Goal: Use online tool/utility: Utilize a website feature to perform a specific function

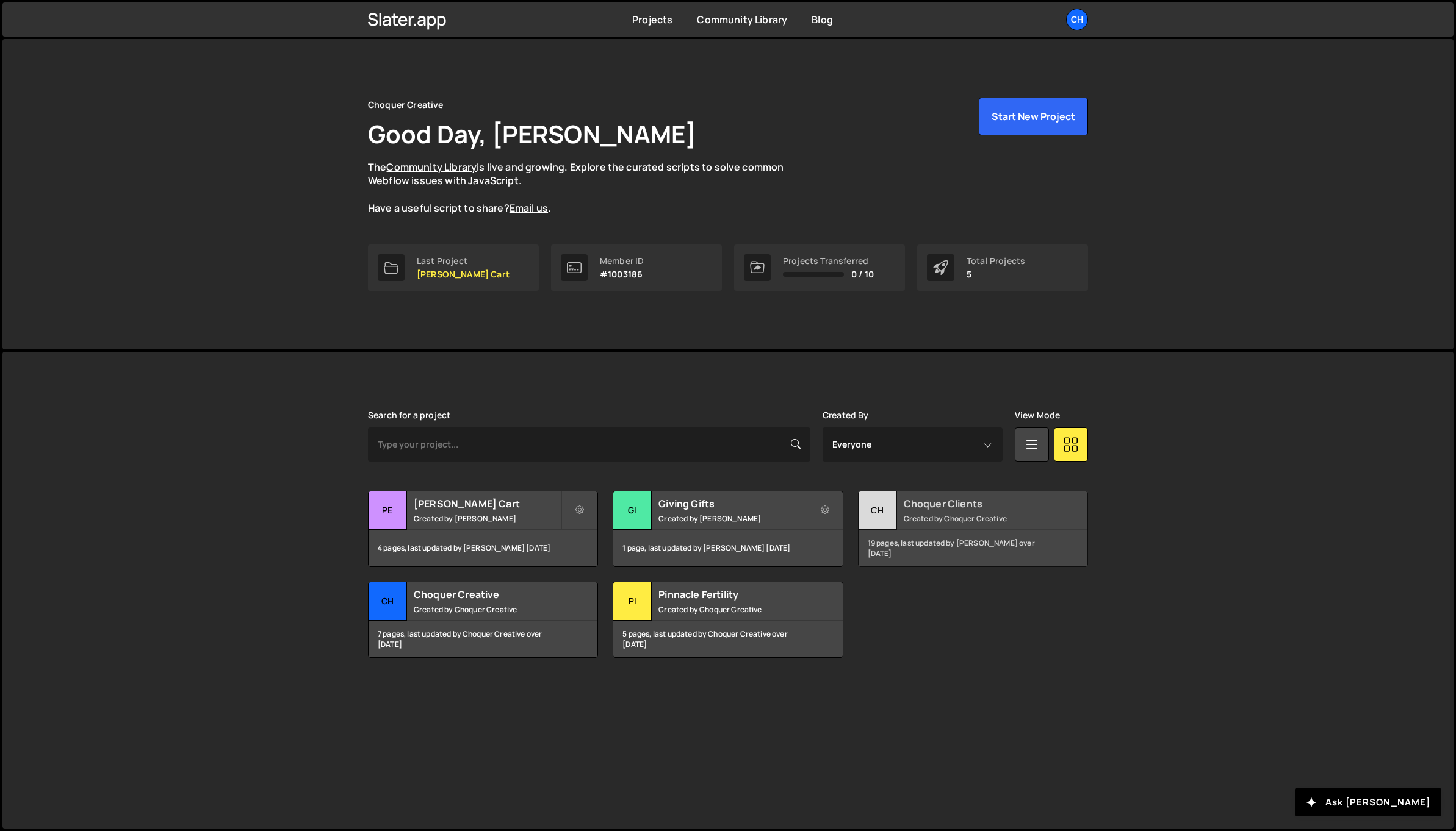
click at [918, 501] on h2 "Choquer Clients" at bounding box center [977, 504] width 147 height 14
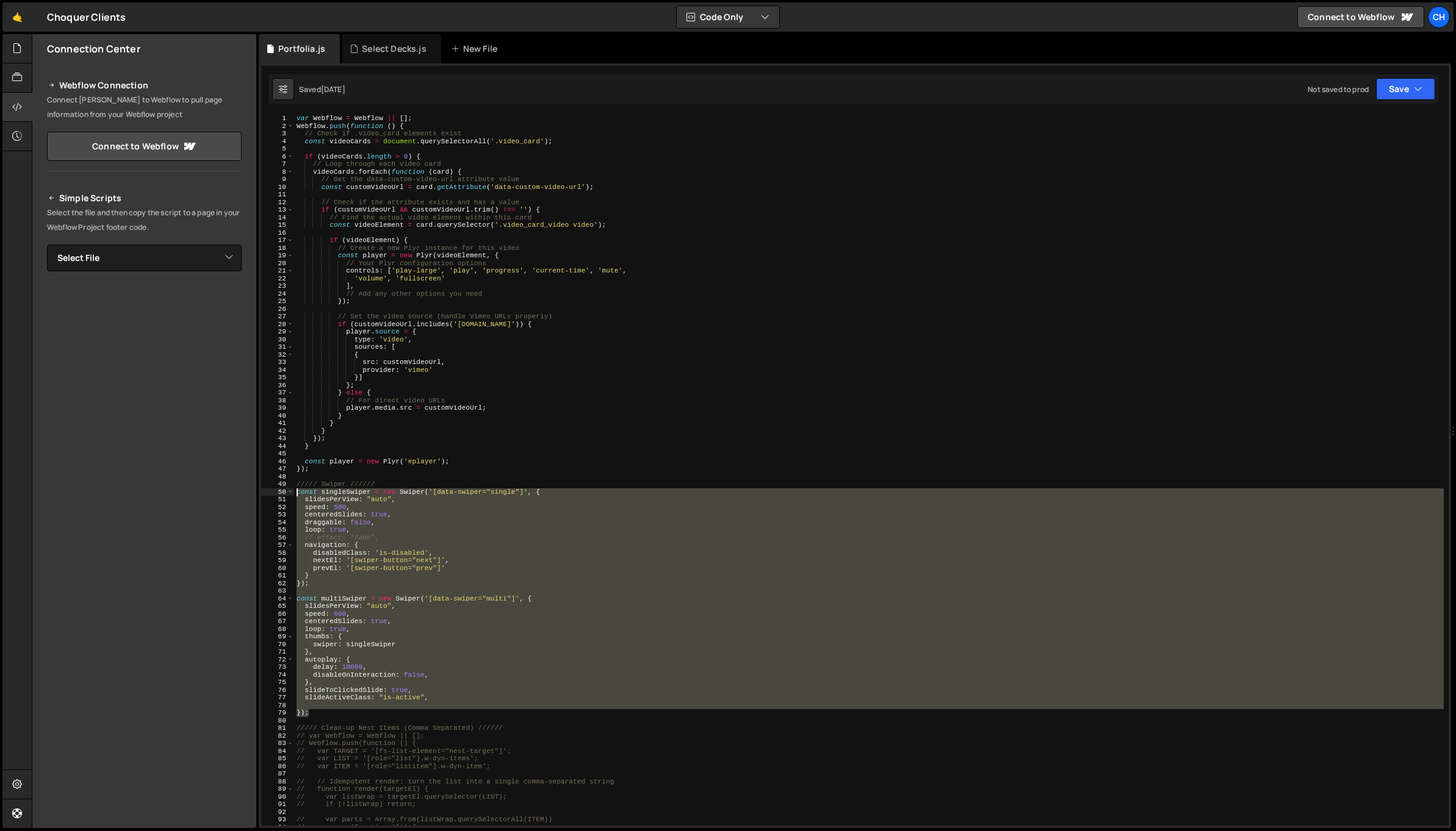
drag, startPoint x: 321, startPoint y: 712, endPoint x: 266, endPoint y: 491, distance: 227.7
click at [266, 491] on div "}); 1 2 3 4 5 6 7 8 9 10 11 12 13 14 15 16 17 18 19 20 21 22 23 24 25 26 27 28 …" at bounding box center [854, 470] width 1187 height 711
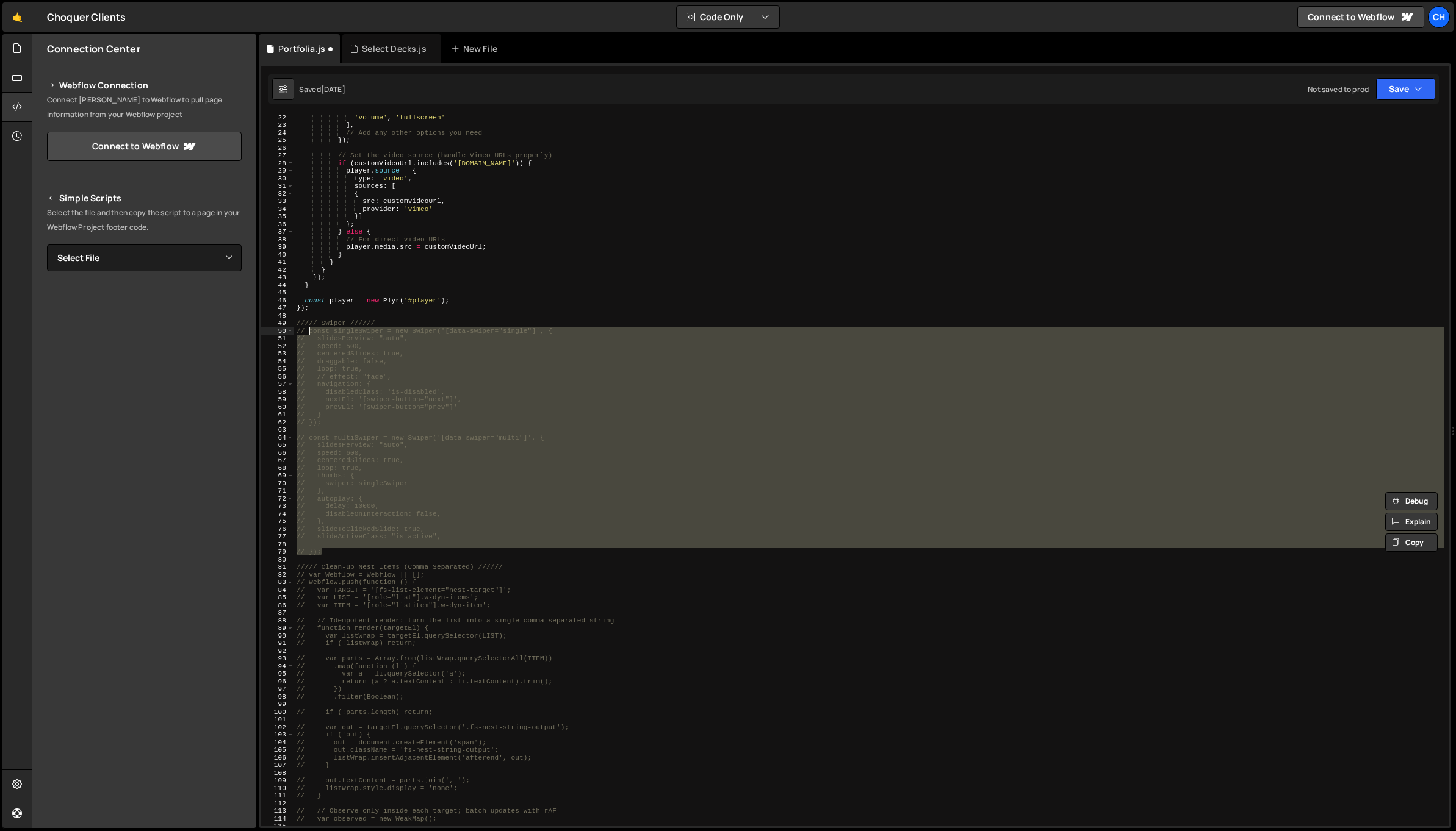
scroll to position [161, 0]
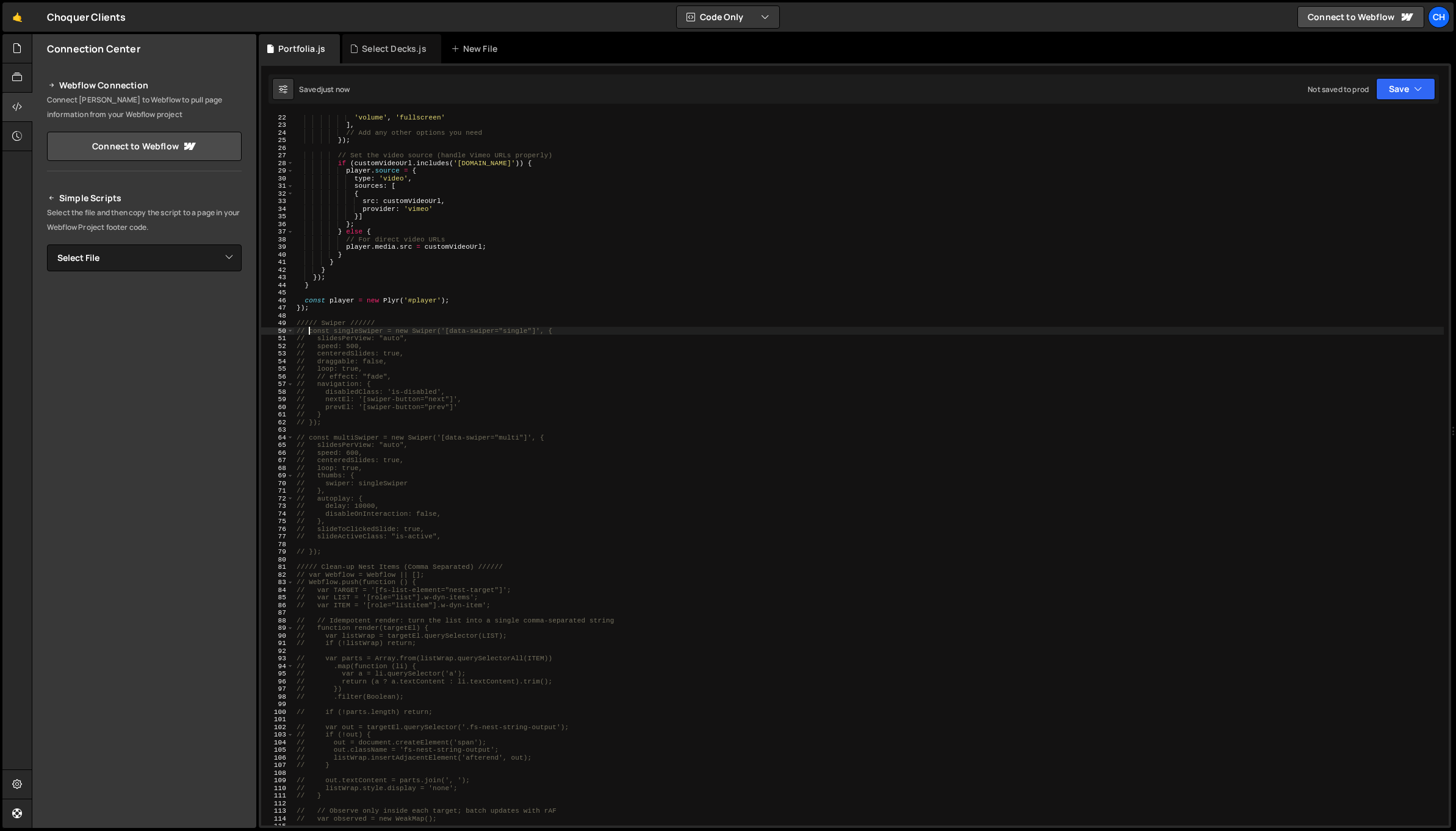
click at [520, 487] on div "'volume' , 'fullscreen' ] , // Add any other options you need }) ; // Set the v…" at bounding box center [869, 477] width 1150 height 726
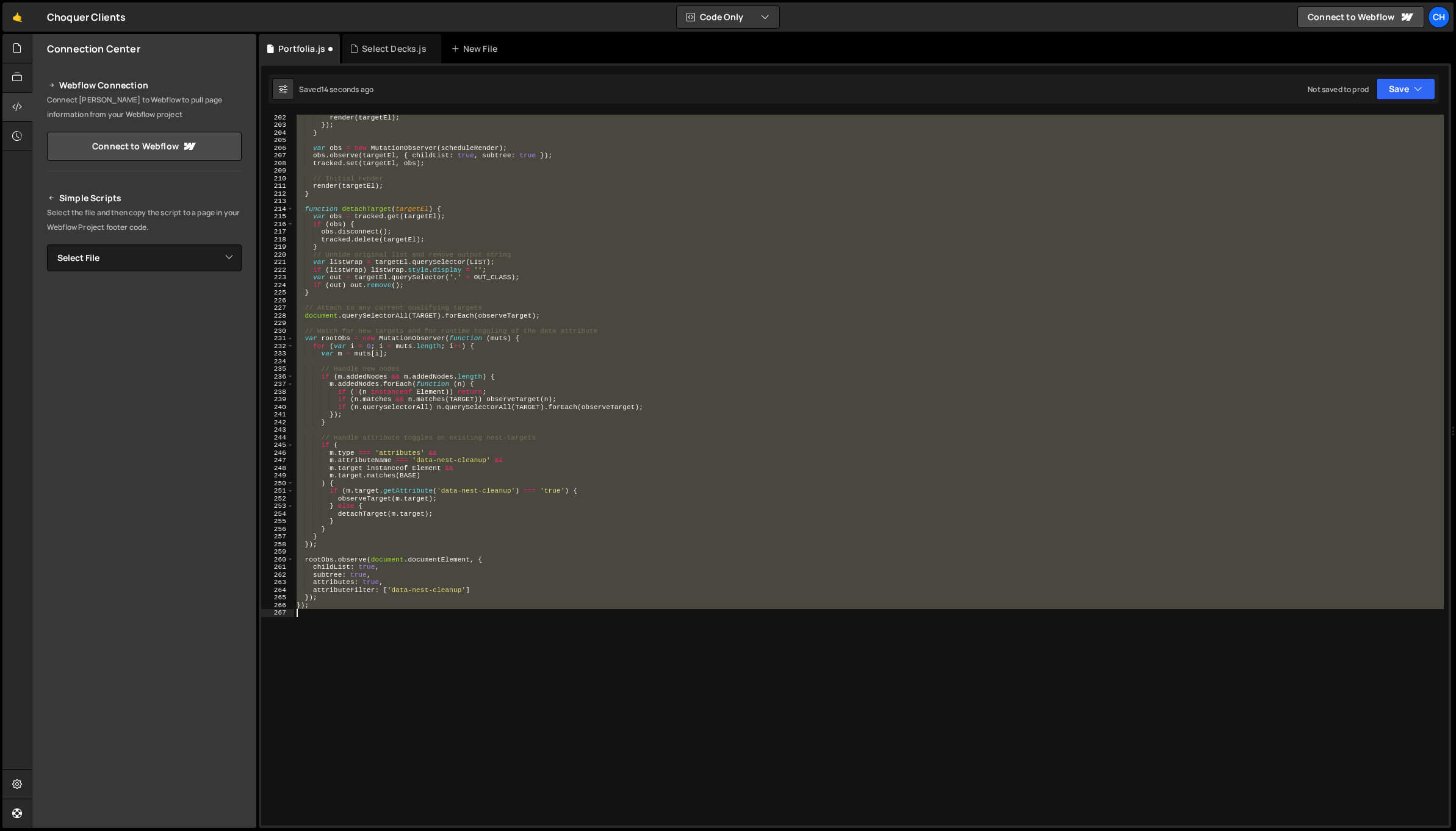
scroll to position [1535, 0]
drag, startPoint x: 296, startPoint y: 444, endPoint x: 495, endPoint y: 681, distance: 309.5
click at [495, 681] on div "render ( targetEl ) ; }) ; } var obs = new MutationObserver ( scheduleRender ) …" at bounding box center [869, 475] width 1150 height 726
type textarea "// });"
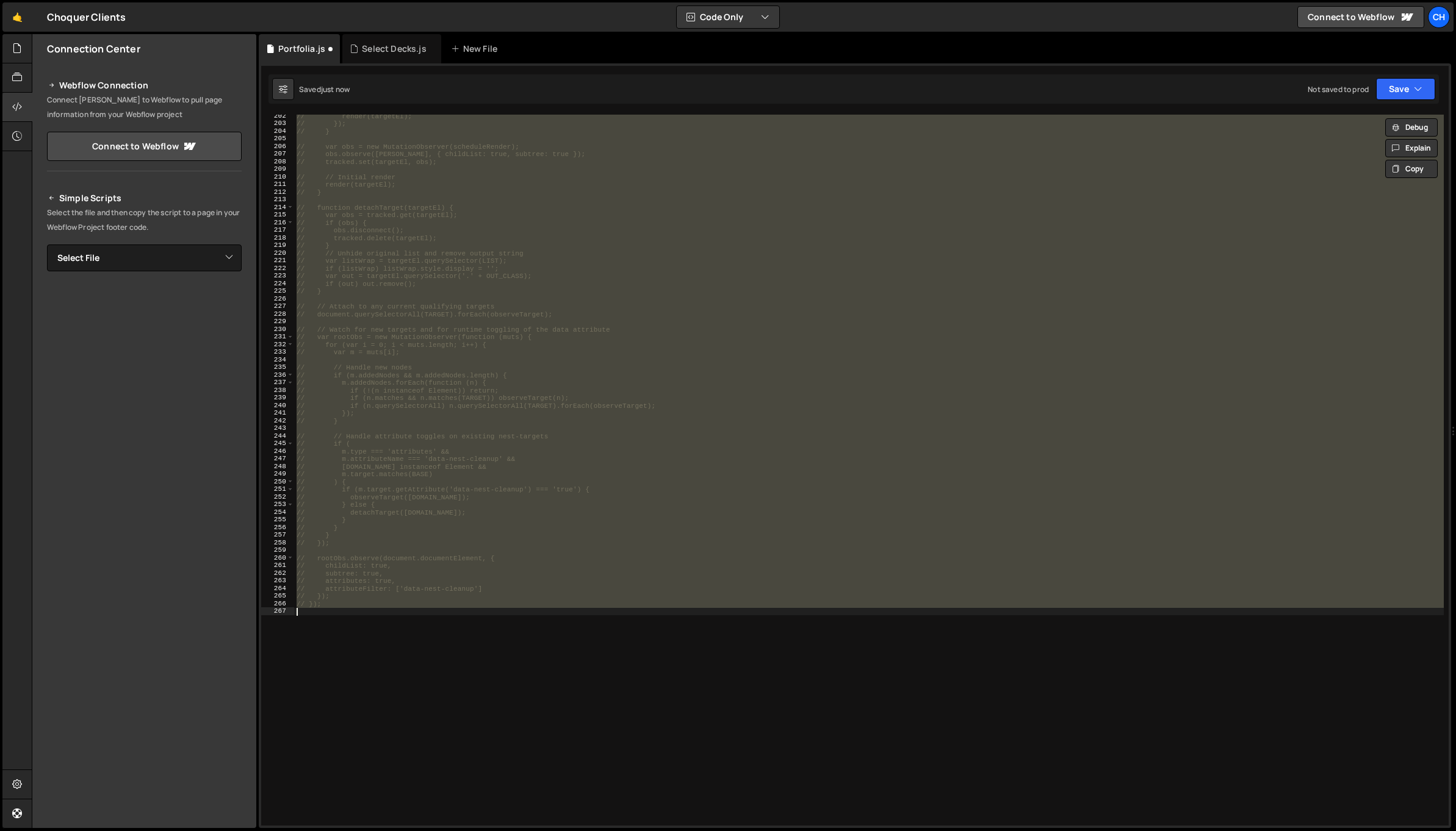
type textarea "var Webflow = Webflow || [];"
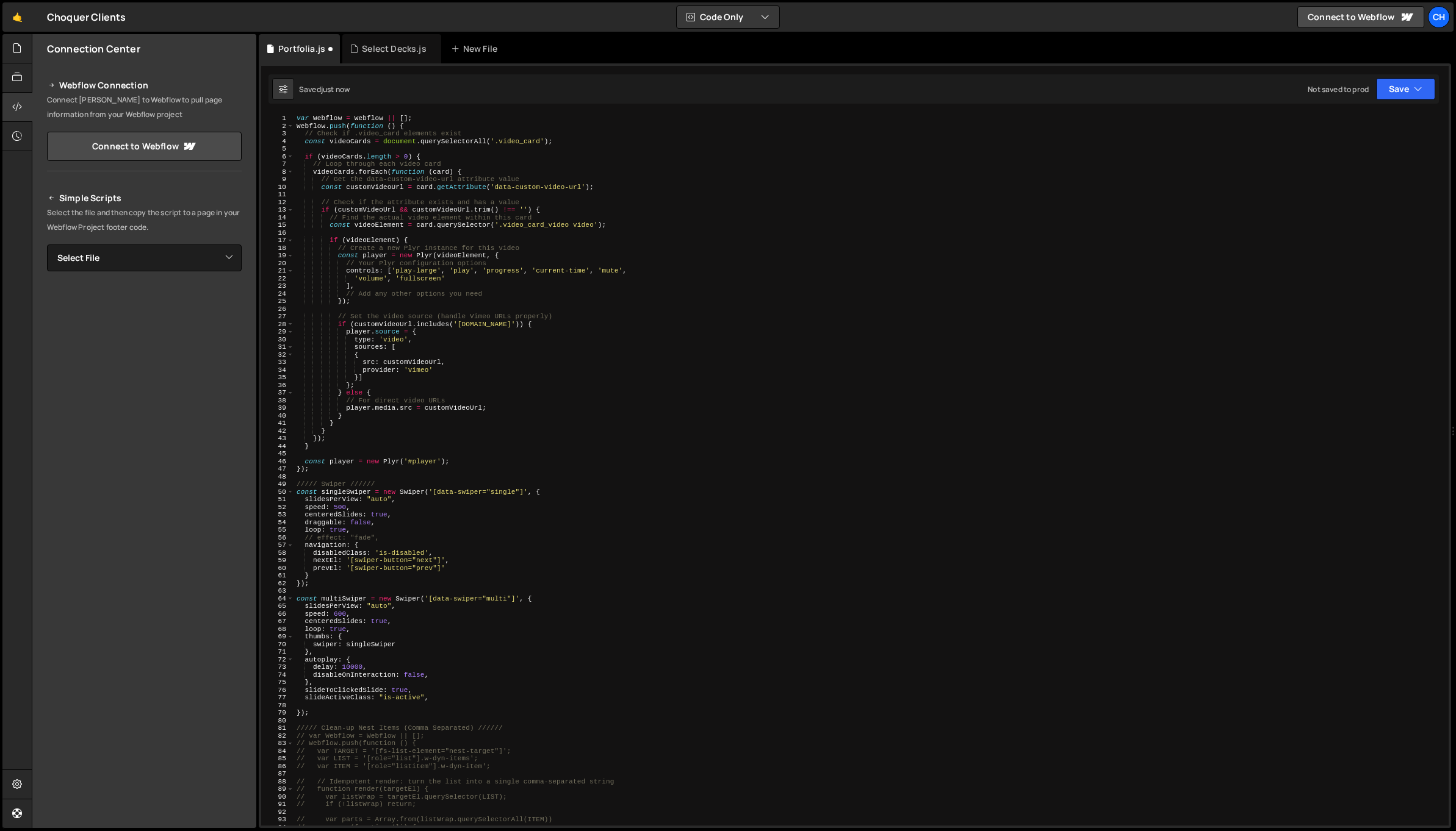
scroll to position [0, 0]
click at [387, 456] on div "var Webflow = Webflow || [ ] ; Webflow . push ( function ( ) { // Check if .vid…" at bounding box center [869, 478] width 1150 height 726
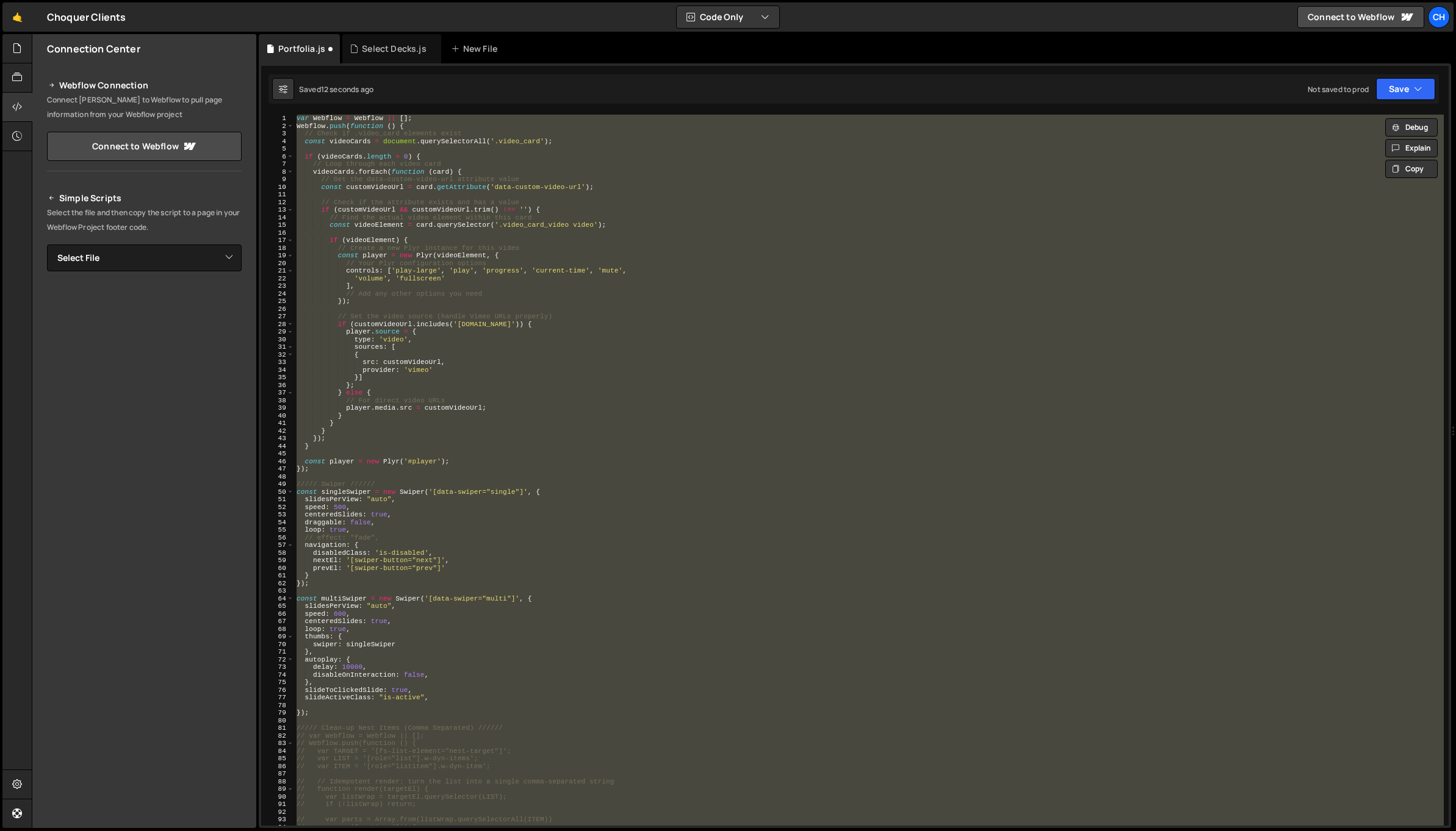
type textarea "// });"
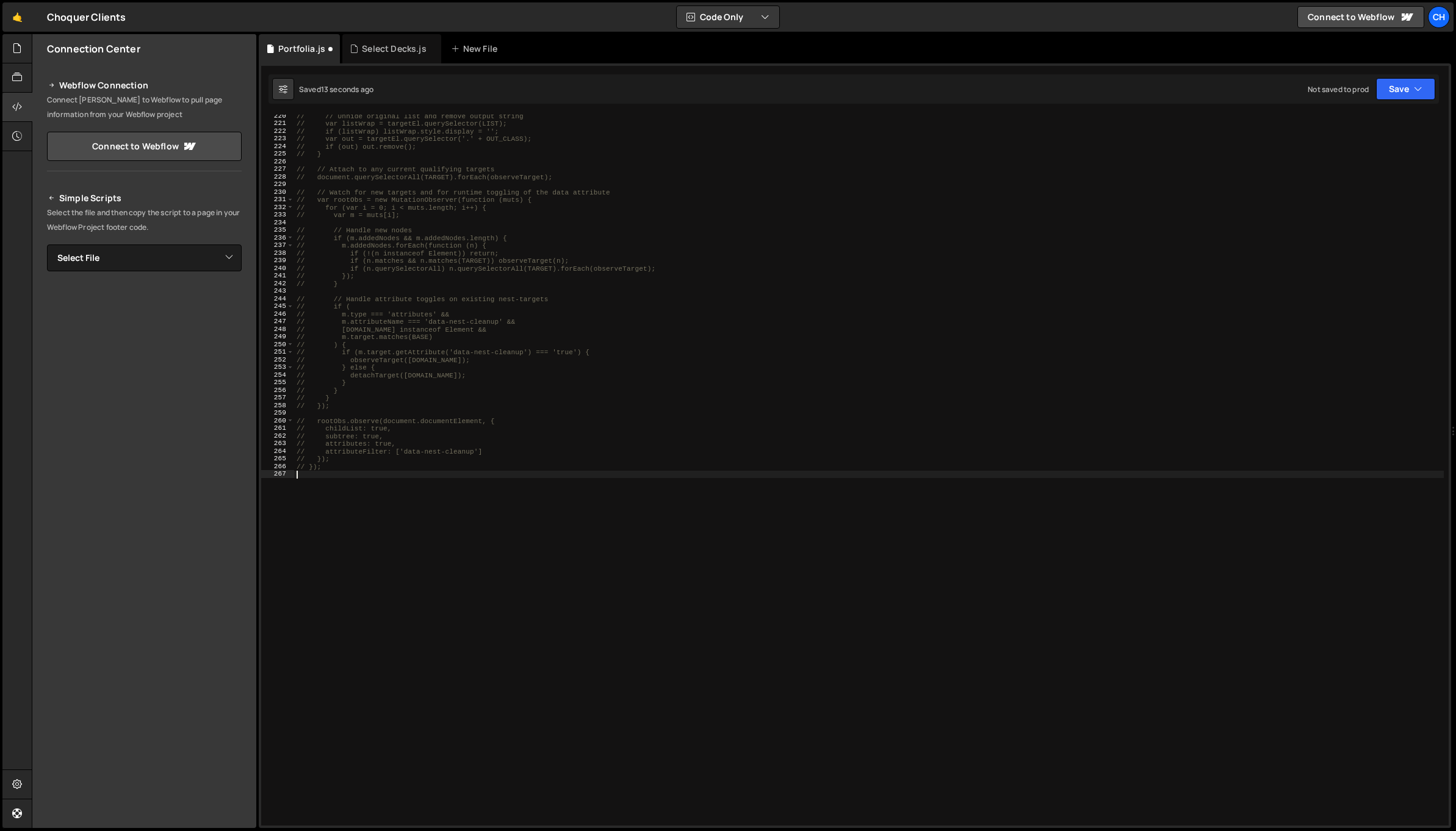
scroll to position [1672, 0]
click at [496, 366] on div "// // Unhide original list and remove output string // var listWrap = targetEl.…" at bounding box center [869, 475] width 1150 height 726
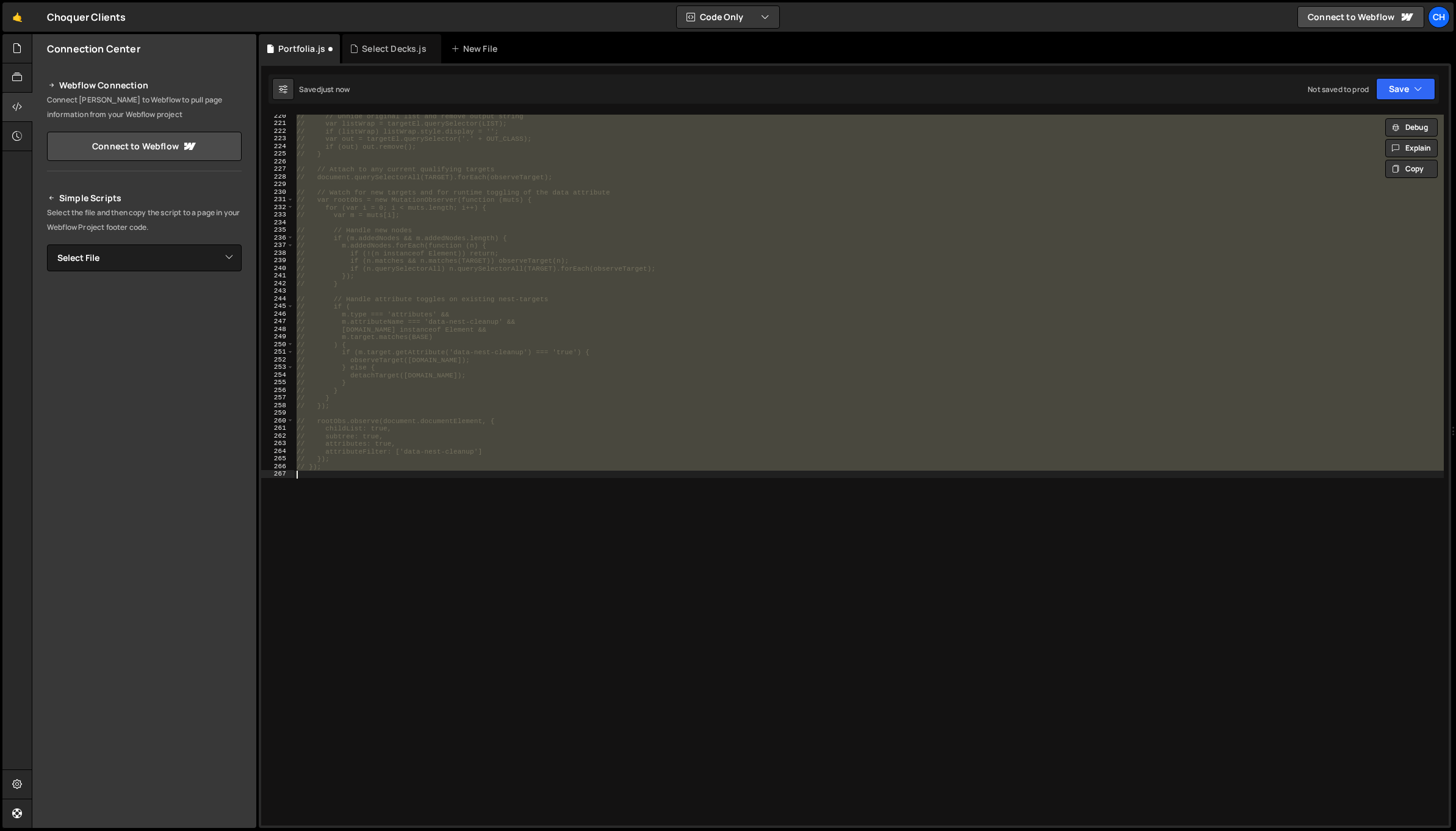
scroll to position [0, 0]
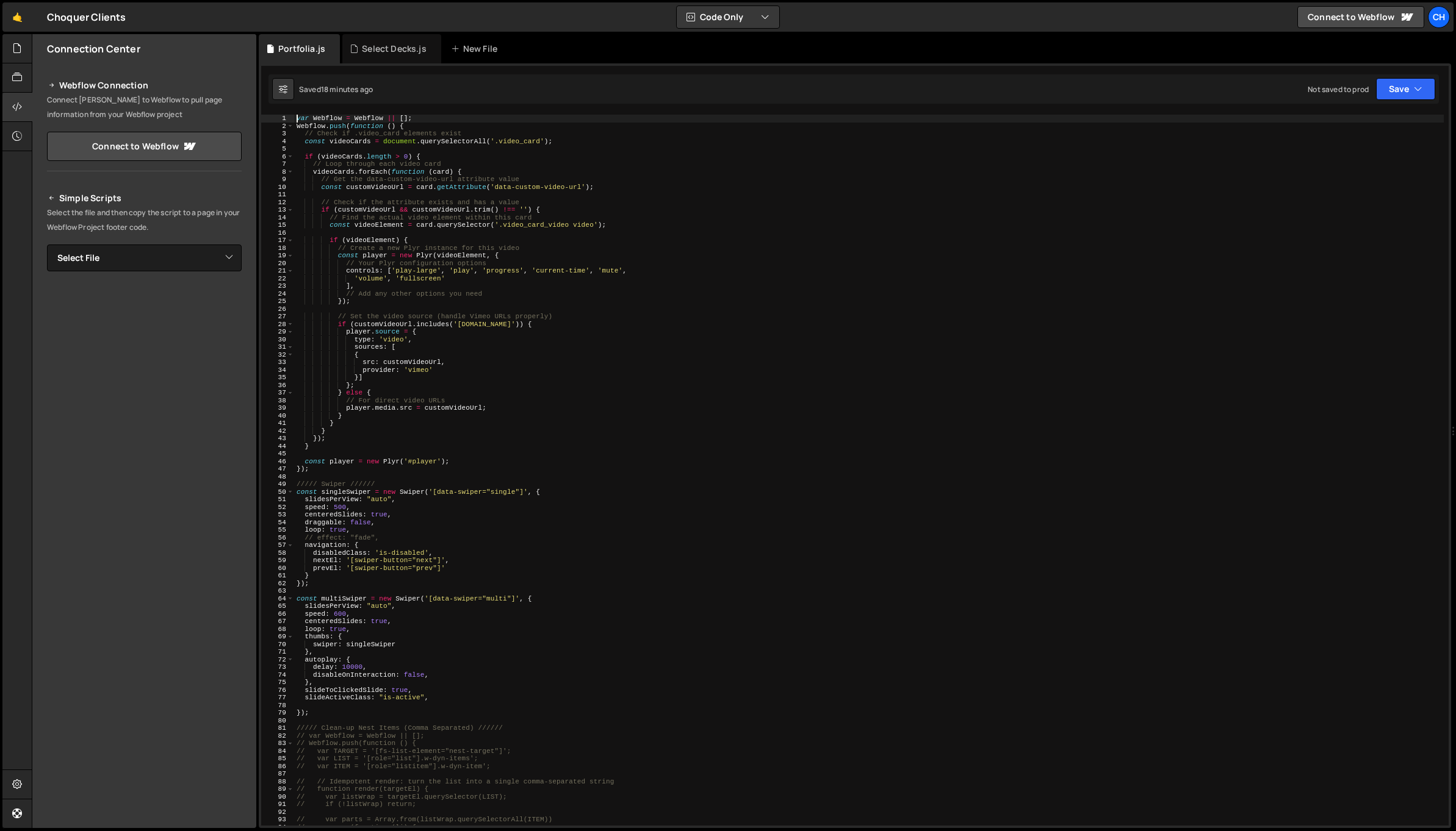
click at [415, 523] on div "var Webflow = Webflow || [ ] ; Webflow . push ( function ( ) { // Check if .vid…" at bounding box center [869, 478] width 1150 height 726
click at [460, 440] on div "var Webflow = Webflow || [ ] ; Webflow . push ( function ( ) { // Check if .vid…" at bounding box center [869, 478] width 1150 height 726
type textarea "});"
